Goal: Find specific page/section: Find specific page/section

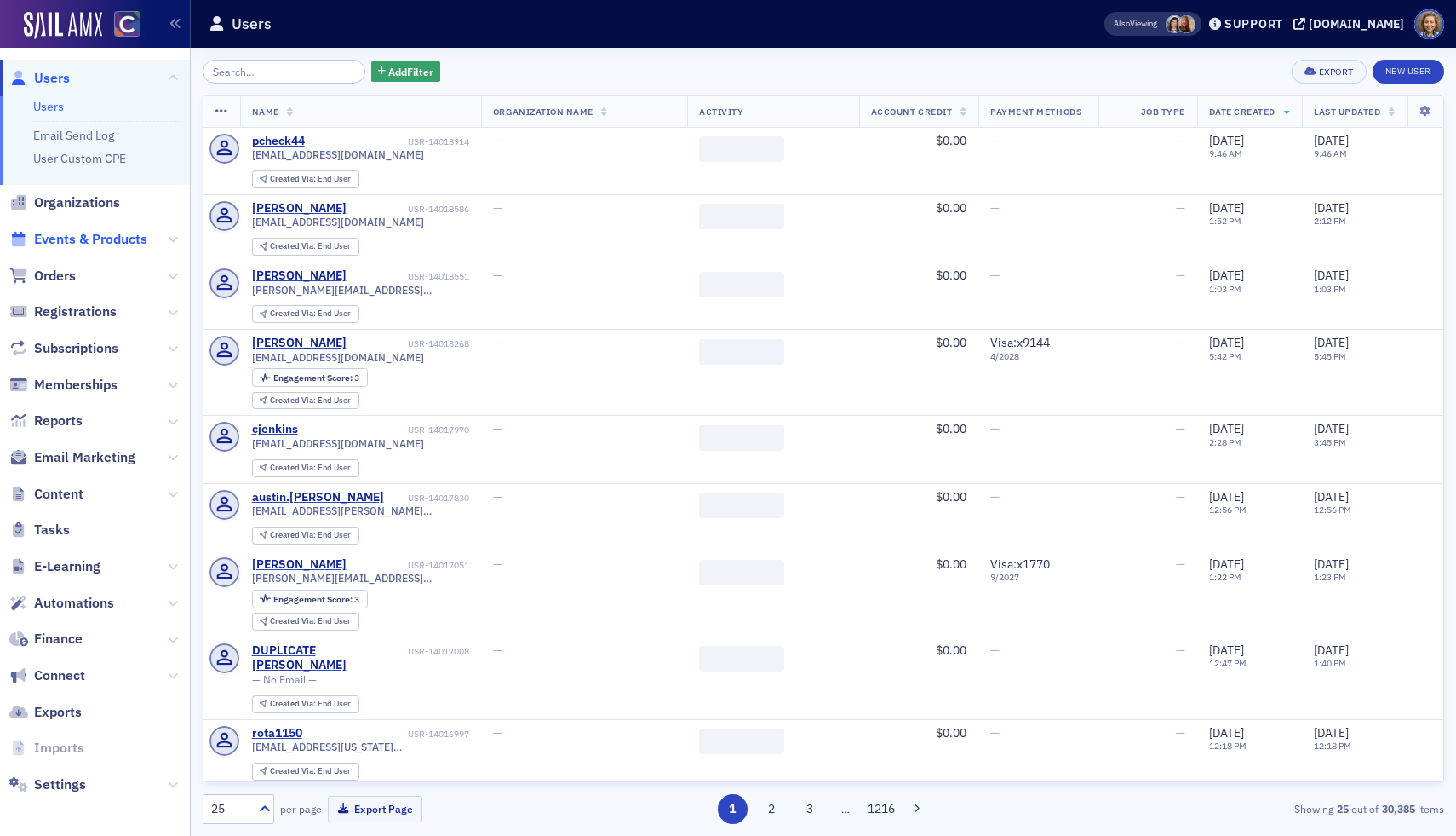
click at [81, 237] on span "Events & Products" at bounding box center [90, 239] width 113 height 19
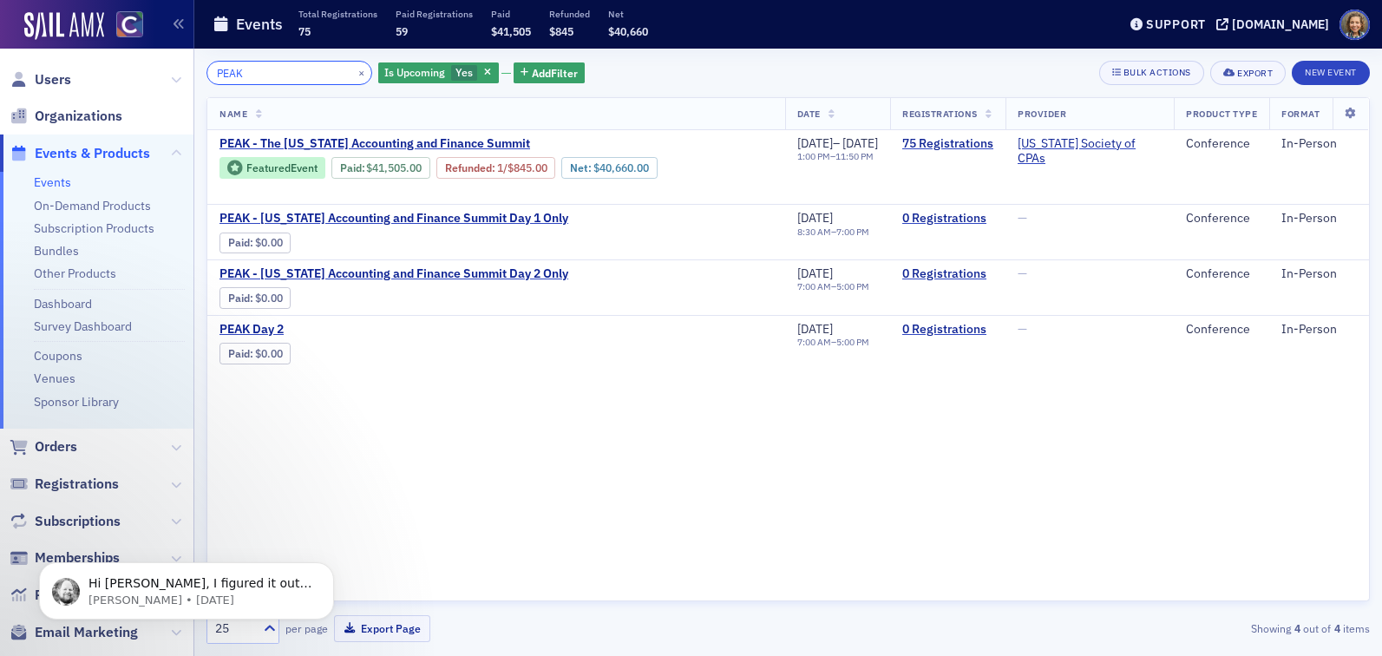
drag, startPoint x: 278, startPoint y: 73, endPoint x: 106, endPoint y: 35, distance: 175.9
click at [106, 35] on div "Users Organizations Events & Products Events On-Demand Products Subscription Pr…" at bounding box center [691, 328] width 1382 height 656
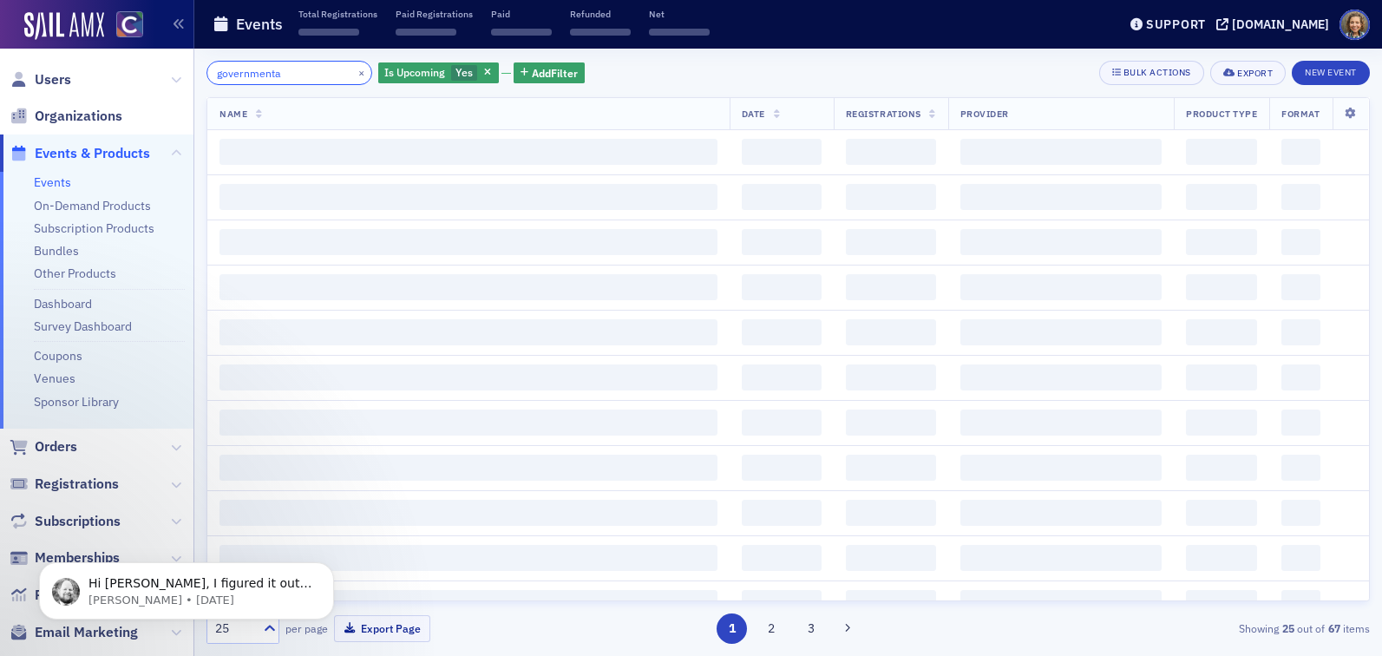
type input "governmental"
